Goal: Navigation & Orientation: Find specific page/section

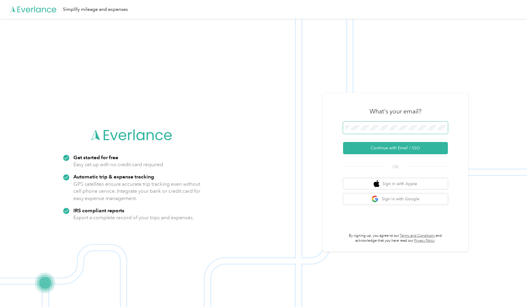
click at [343, 142] on button "Continue with Email / SSO" at bounding box center [395, 148] width 105 height 12
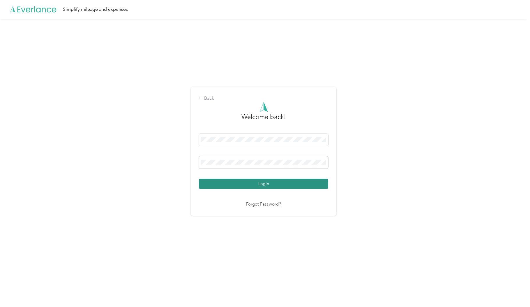
click at [285, 186] on button "Login" at bounding box center [263, 184] width 129 height 10
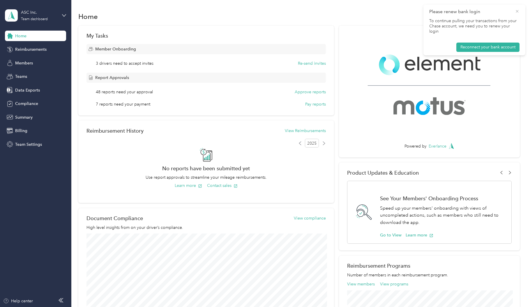
click at [518, 11] on icon at bounding box center [517, 11] width 5 height 5
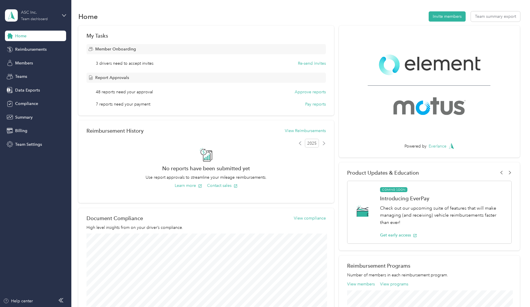
click at [46, 20] on div "Team dashboard" at bounding box center [34, 18] width 27 height 3
click at [61, 57] on div "Personal dashboard" at bounding box center [66, 61] width 114 height 10
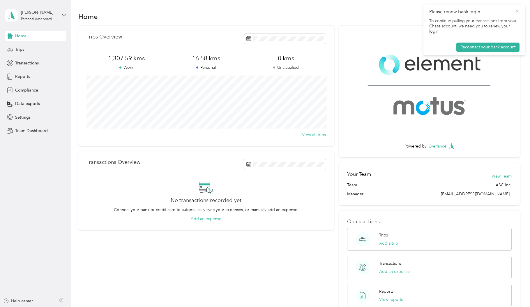
click at [517, 10] on icon at bounding box center [517, 11] width 5 height 5
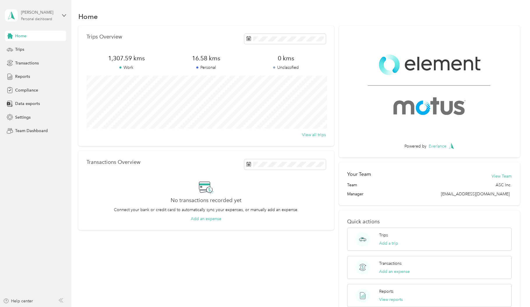
drag, startPoint x: 40, startPoint y: 14, endPoint x: 42, endPoint y: 17, distance: 3.8
click at [40, 14] on div "[PERSON_NAME]" at bounding box center [39, 12] width 36 height 6
drag, startPoint x: 47, startPoint y: 50, endPoint x: 529, endPoint y: 120, distance: 486.5
click at [50, 50] on div "Team dashboard" at bounding box center [66, 48] width 114 height 10
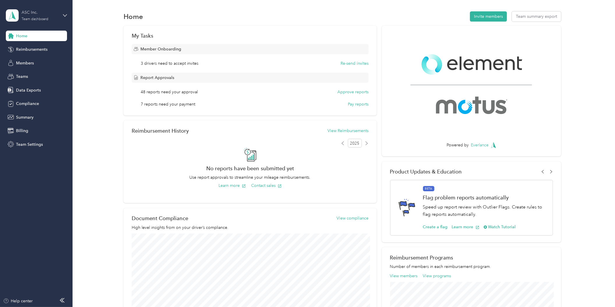
click at [37, 15] on div "ASC Inc." at bounding box center [40, 12] width 36 height 6
click at [37, 64] on div "Team dashboard Personal dashboard Log out" at bounding box center [67, 61] width 114 height 37
click at [43, 18] on div "Team dashboard" at bounding box center [35, 18] width 27 height 3
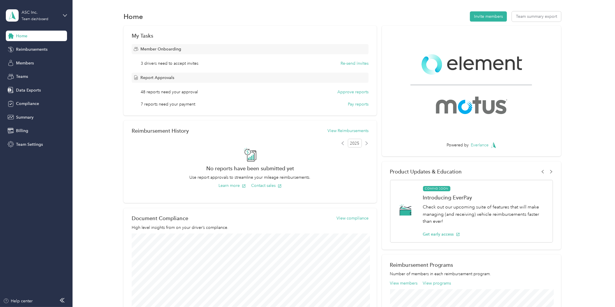
click at [46, 57] on div "Personal dashboard" at bounding box center [67, 61] width 114 height 10
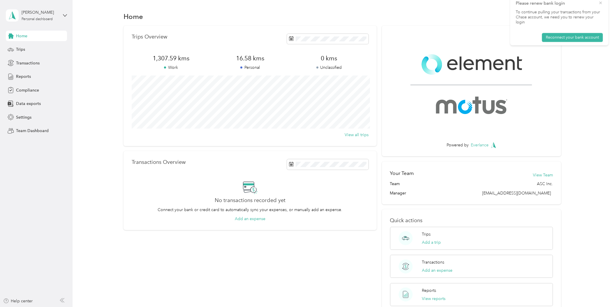
click at [530, 10] on icon at bounding box center [602, 11] width 5 height 5
